Goal: Task Accomplishment & Management: Use online tool/utility

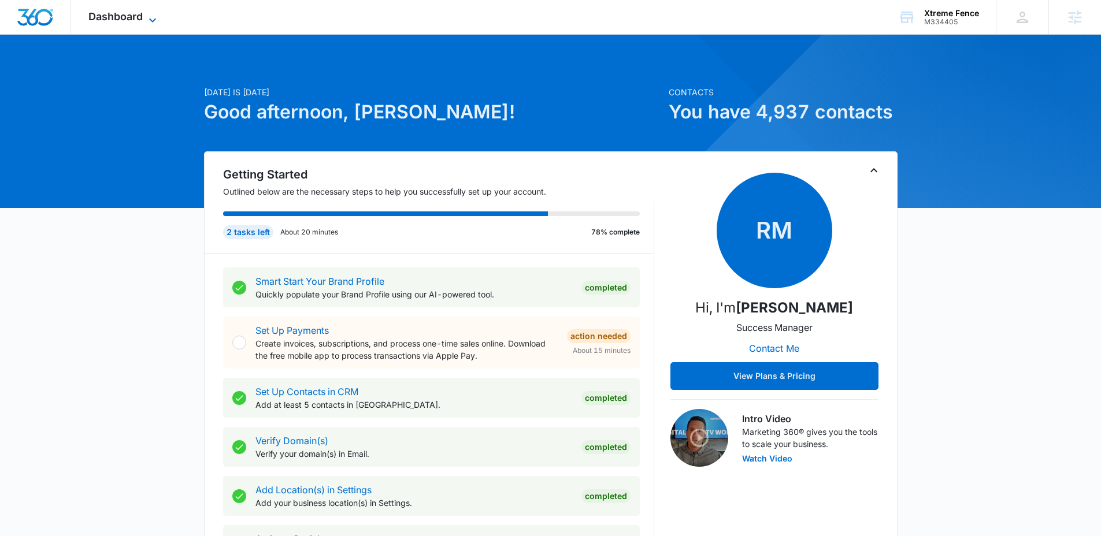
click at [130, 20] on span "Dashboard" at bounding box center [115, 16] width 54 height 12
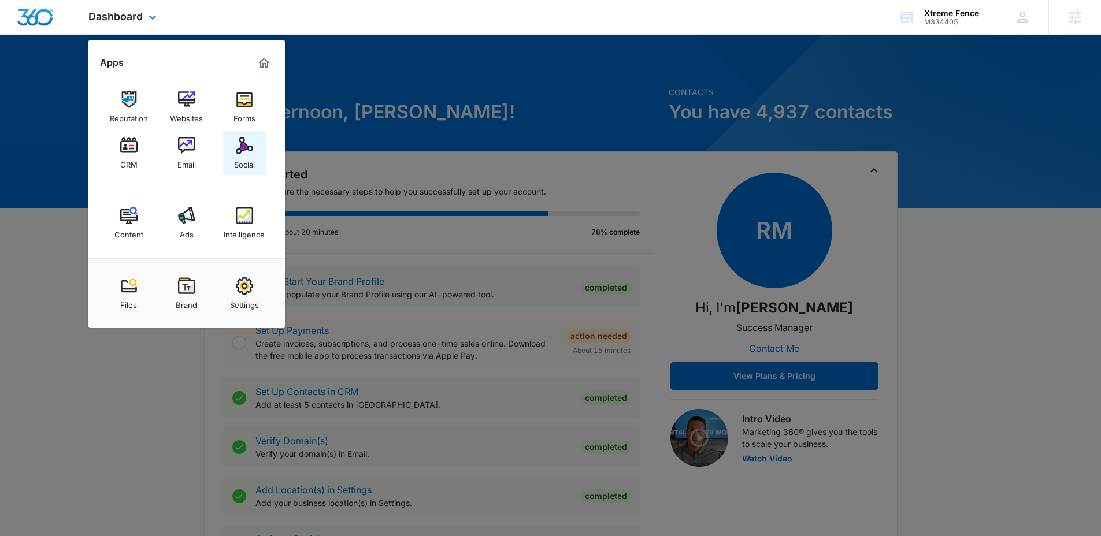
click at [241, 142] on img at bounding box center [244, 145] width 17 height 17
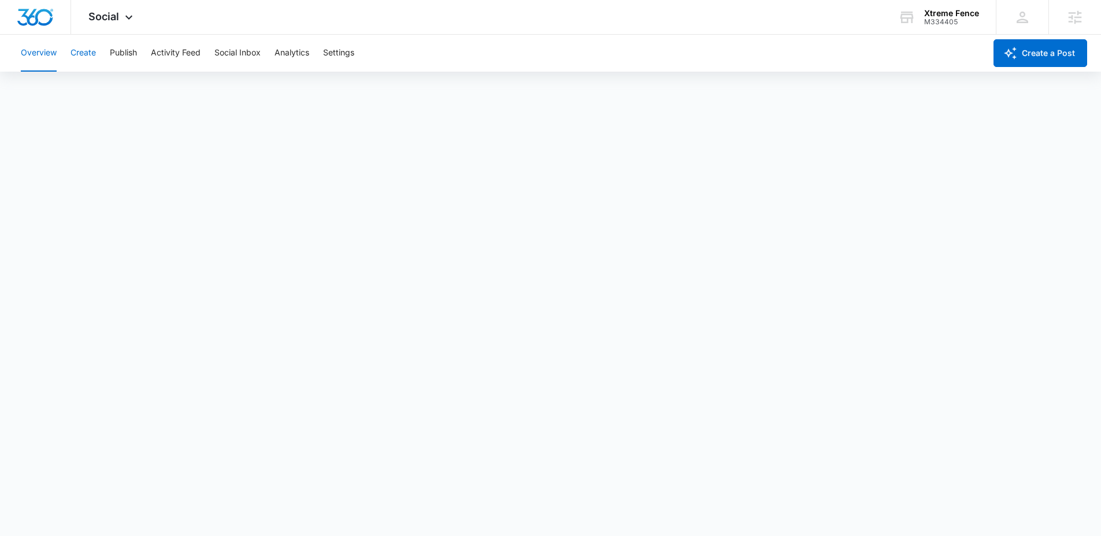
click at [89, 50] on button "Create" at bounding box center [82, 53] width 25 height 37
click at [115, 90] on button "Approvals" at bounding box center [113, 88] width 39 height 32
click at [34, 18] on img "Dashboard" at bounding box center [35, 17] width 37 height 17
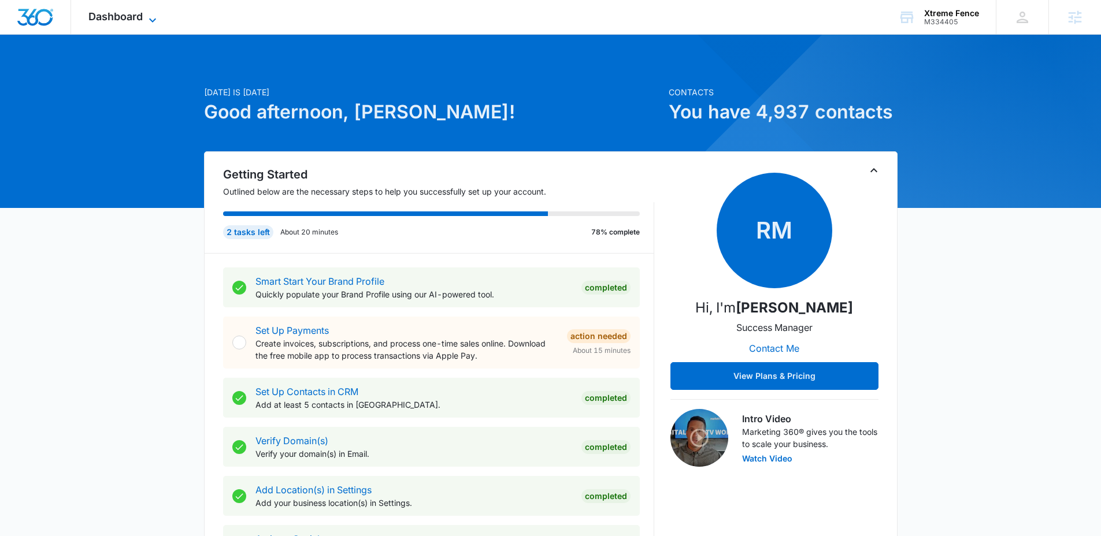
click at [132, 19] on span "Dashboard" at bounding box center [115, 16] width 54 height 12
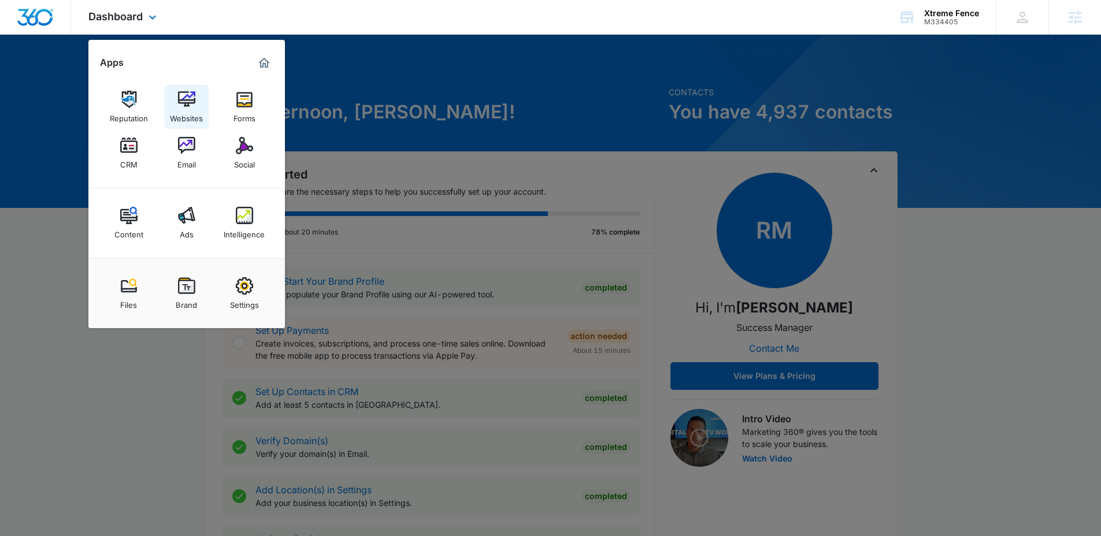
click at [181, 102] on img at bounding box center [186, 99] width 17 height 17
